Goal: Task Accomplishment & Management: Manage account settings

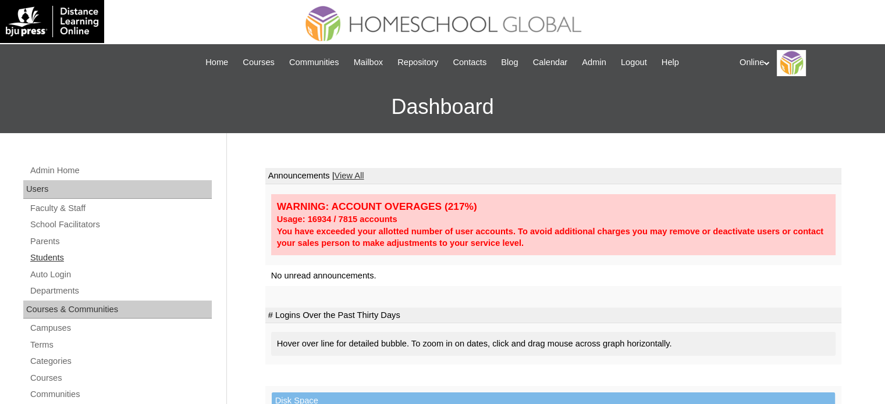
click at [51, 257] on link "Students" at bounding box center [120, 258] width 183 height 15
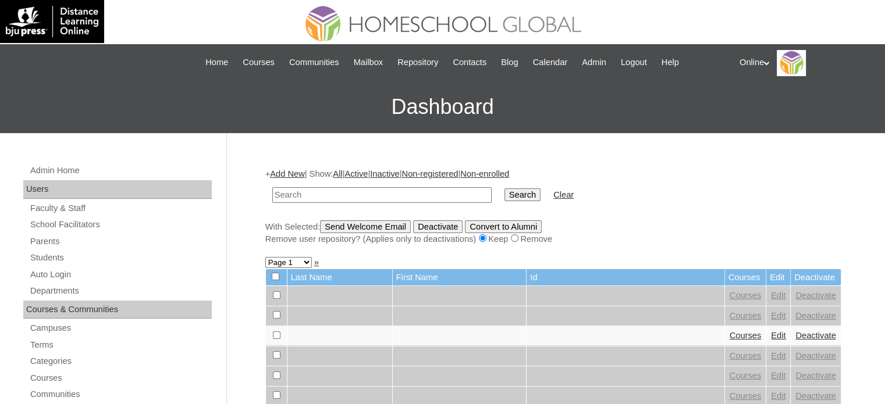
click at [377, 194] on input "text" at bounding box center [381, 195] width 219 height 16
type input "raine"
click at [505, 189] on input "Search" at bounding box center [523, 195] width 36 height 13
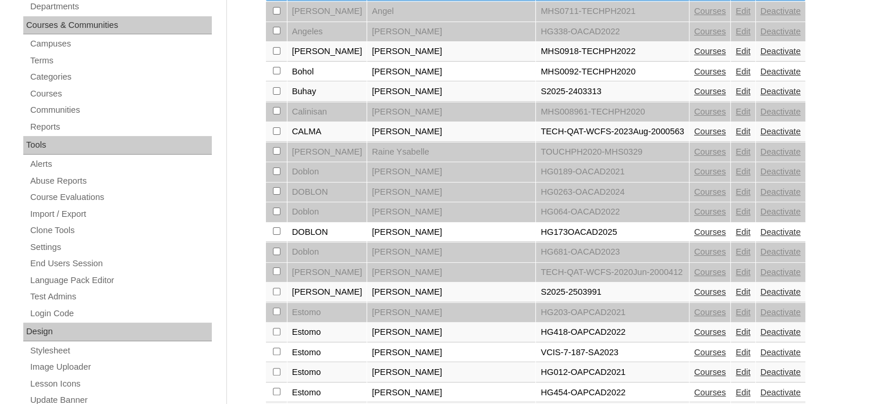
scroll to position [291, 0]
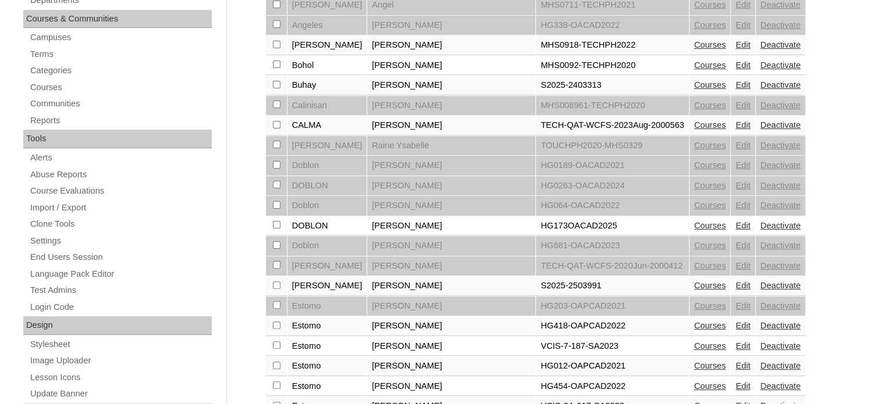
click at [736, 221] on link "Edit" at bounding box center [743, 225] width 15 height 9
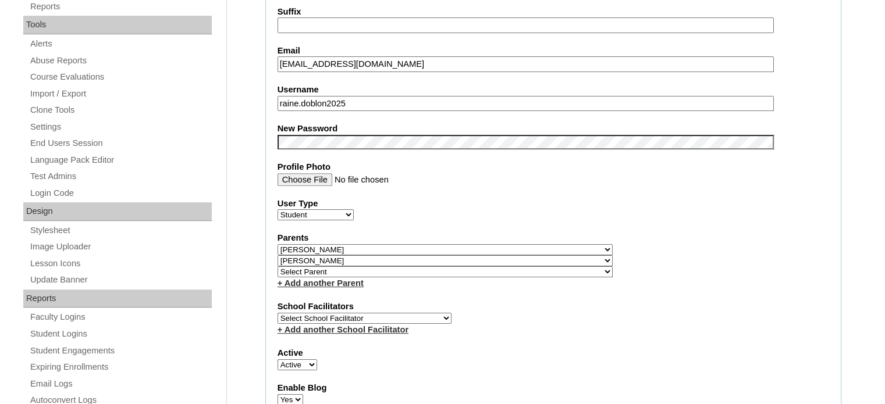
scroll to position [407, 0]
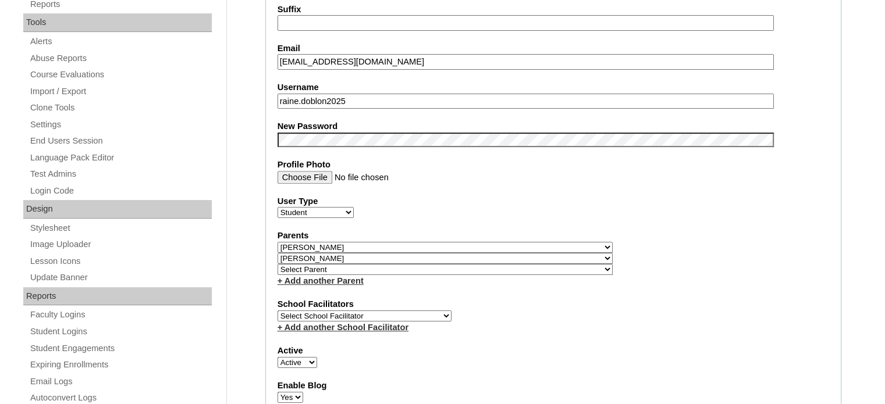
click at [403, 314] on select "Select School Facilitator [PERSON_NAME] [PERSON_NAME] Gloryfe [PERSON_NAME] [PE…" at bounding box center [365, 316] width 174 height 11
select select "29277"
click at [278, 311] on select "Select School Facilitator [PERSON_NAME] [PERSON_NAME] Gloryfe [PERSON_NAME] [PE…" at bounding box center [365, 316] width 174 height 11
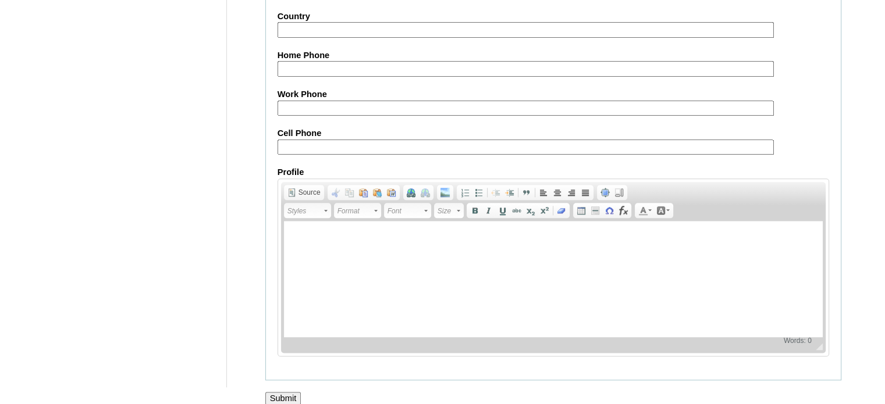
scroll to position [1366, 0]
click at [288, 392] on input "Submit" at bounding box center [283, 398] width 36 height 13
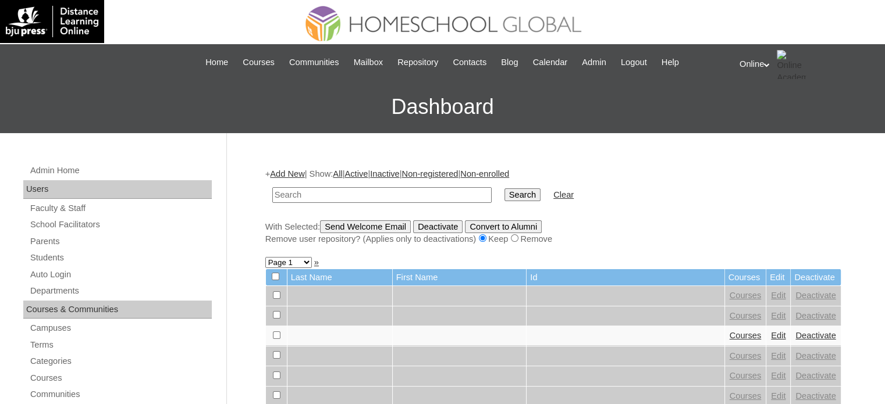
click at [790, 191] on form "Search Clear" at bounding box center [553, 195] width 576 height 30
click at [411, 59] on span "Repository" at bounding box center [417, 62] width 41 height 13
